Goal: Information Seeking & Learning: Find specific fact

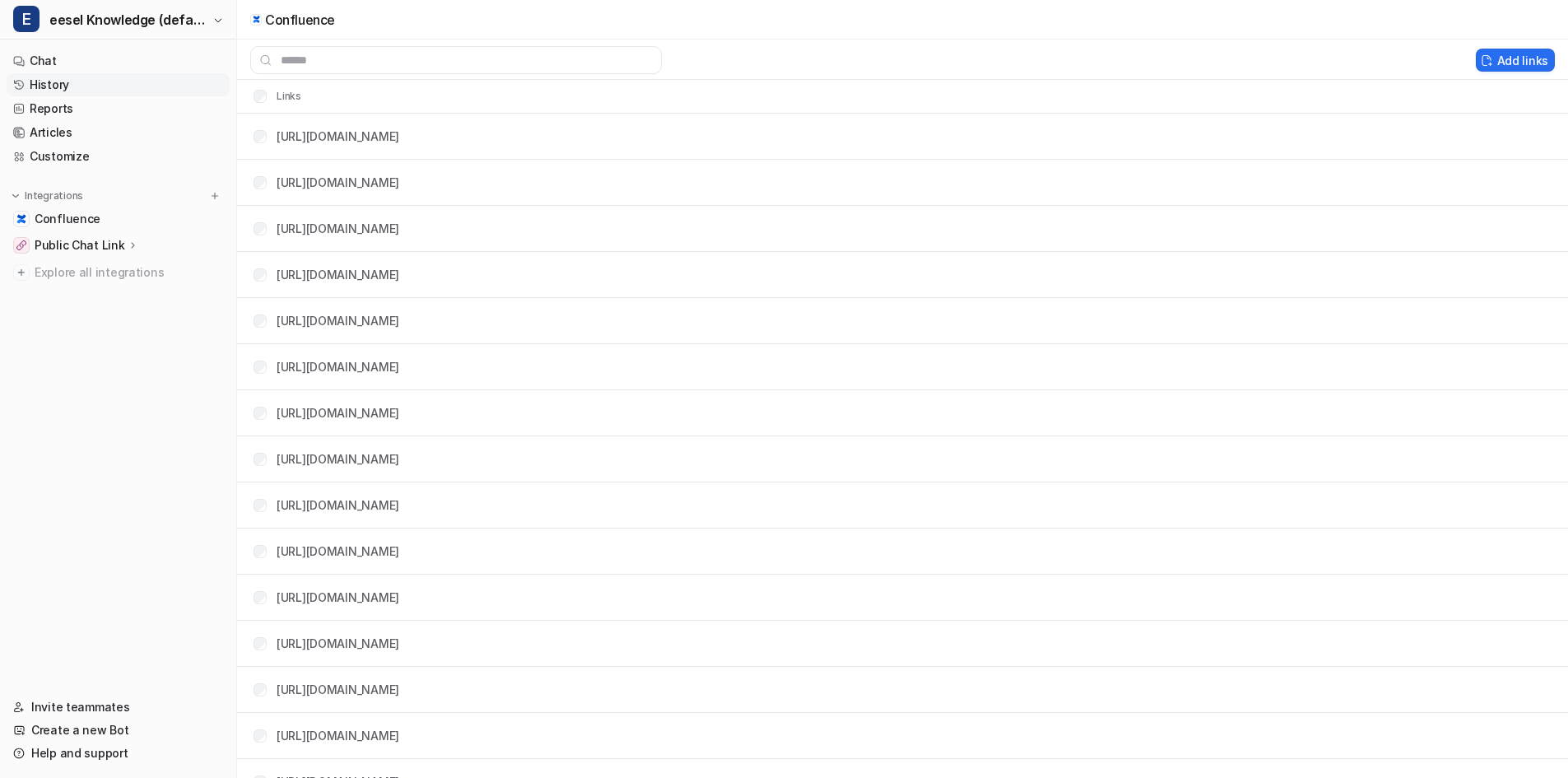
click at [64, 79] on link "History" at bounding box center [118, 85] width 223 height 23
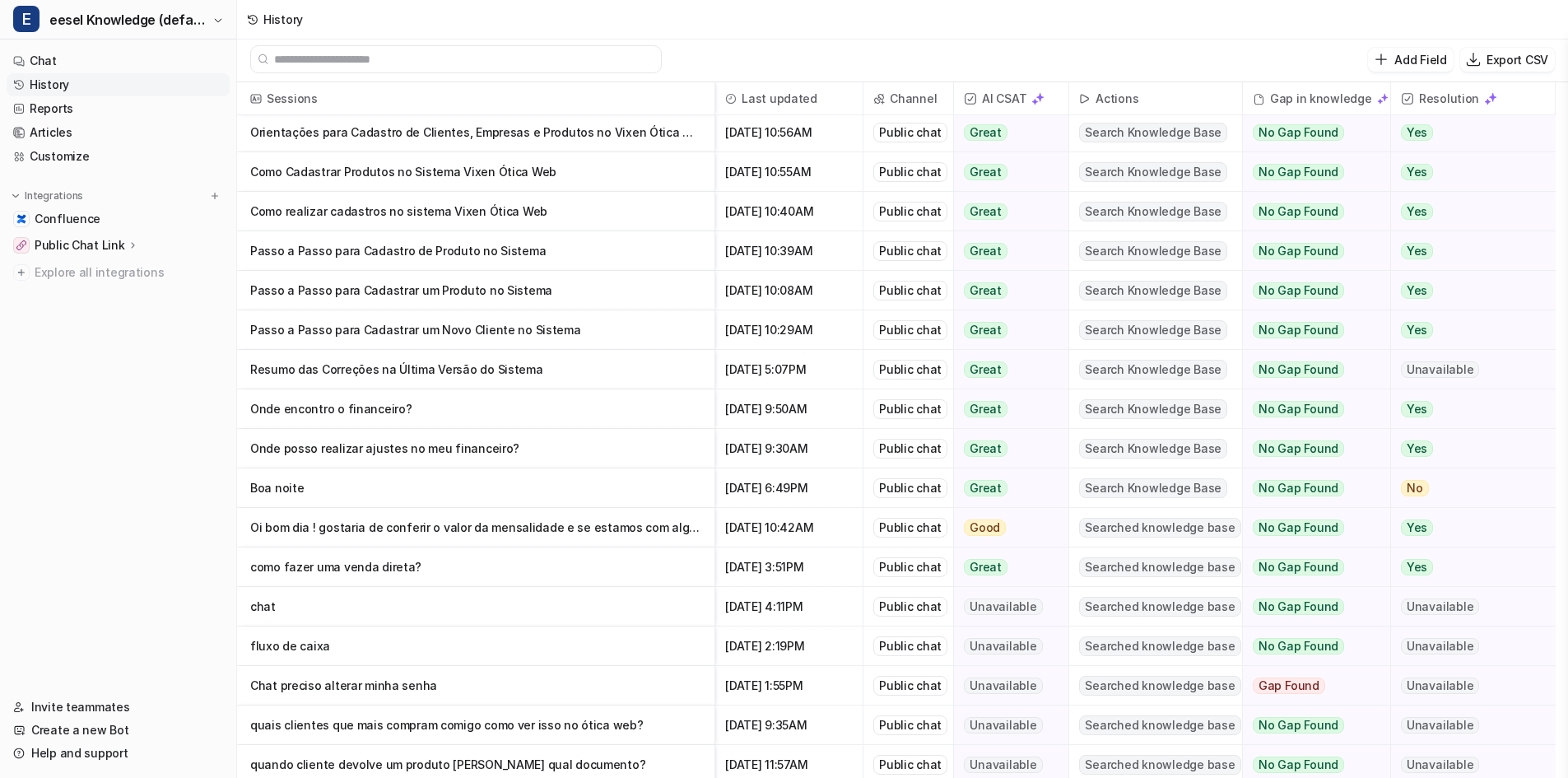
scroll to position [82, 0]
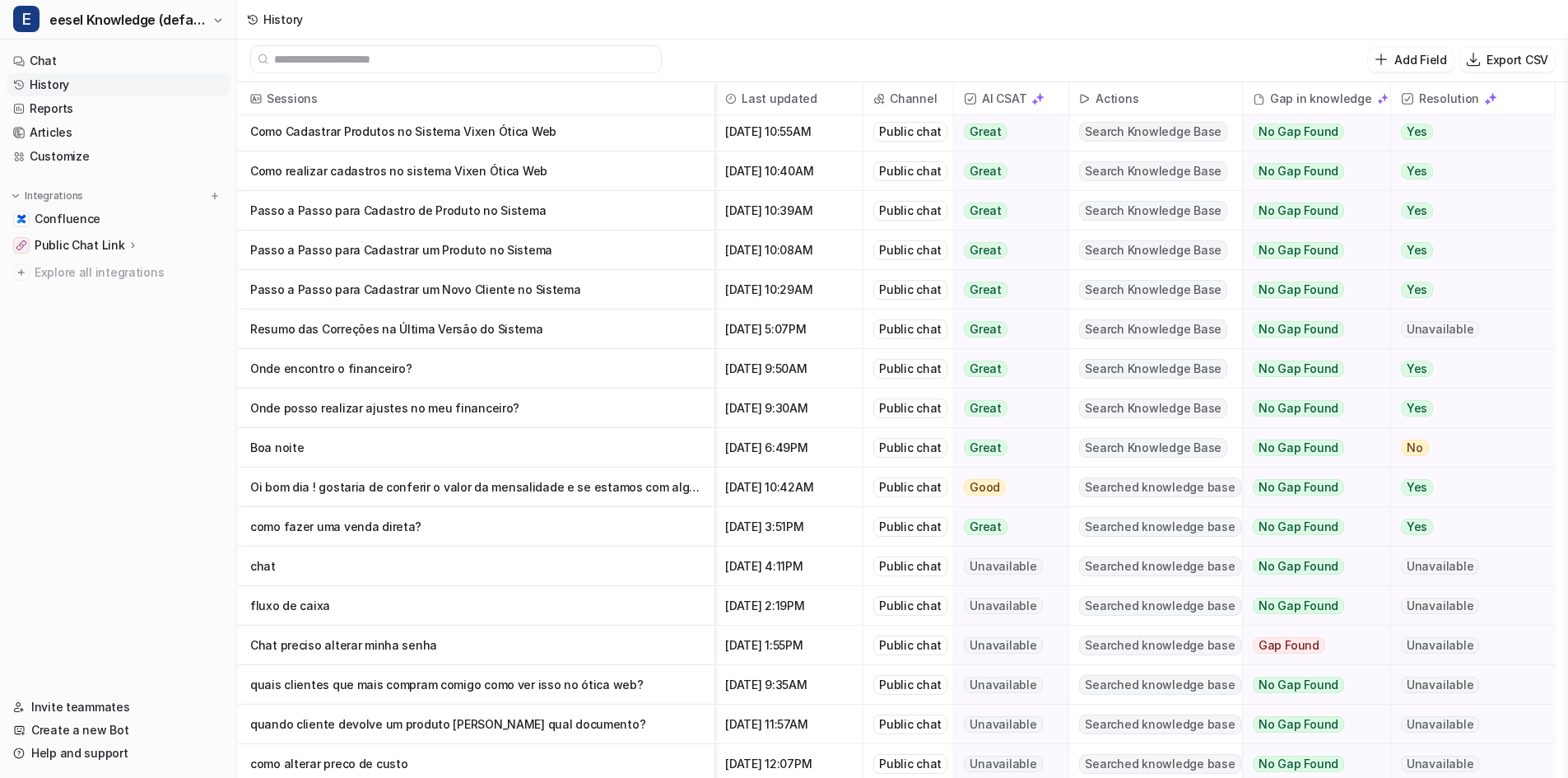
click at [481, 644] on p "Chat preciso alterar minha senha" at bounding box center [476, 645] width 451 height 39
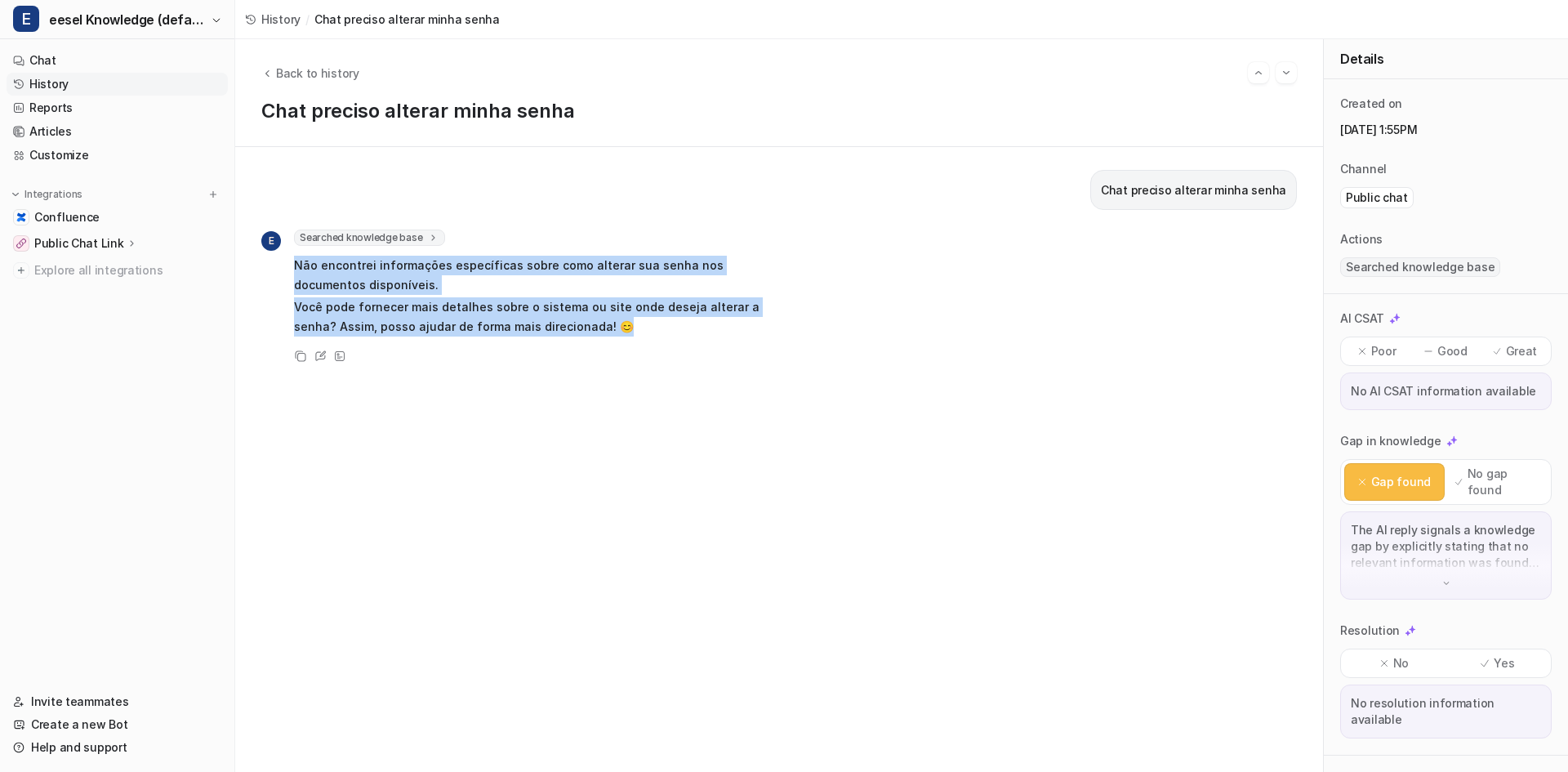
drag, startPoint x: 605, startPoint y: 338, endPoint x: 291, endPoint y: 268, distance: 321.7
click at [291, 268] on div "E Searched knowledge base search_queries : [ "como alterar minha senha" ] Não e…" at bounding box center [516, 284] width 510 height 111
copy span "Não encontrei informações específicas sobre como alterar sua senha nos document…"
click at [279, 70] on span "Back to history" at bounding box center [317, 73] width 83 height 17
